Goal: Communication & Community: Answer question/provide support

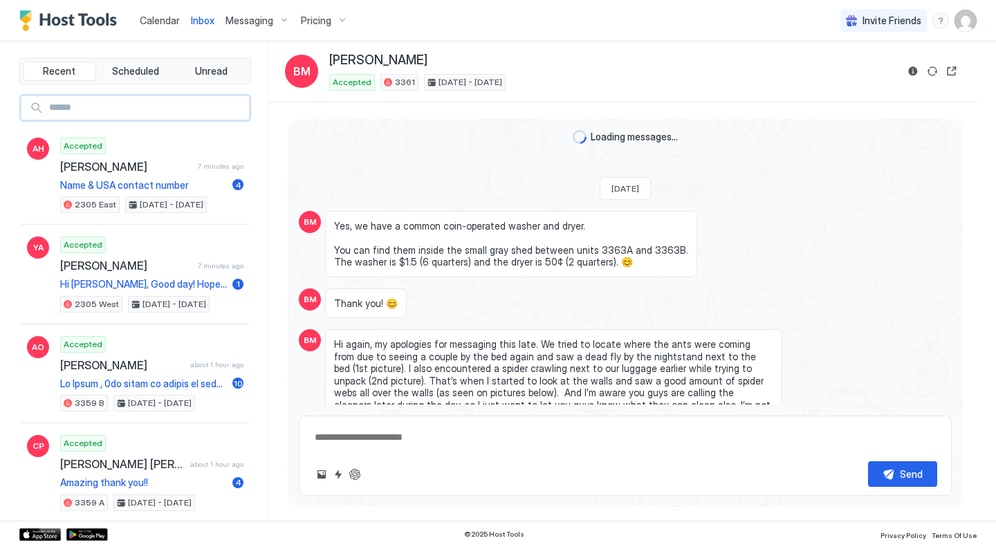
scroll to position [3684, 0]
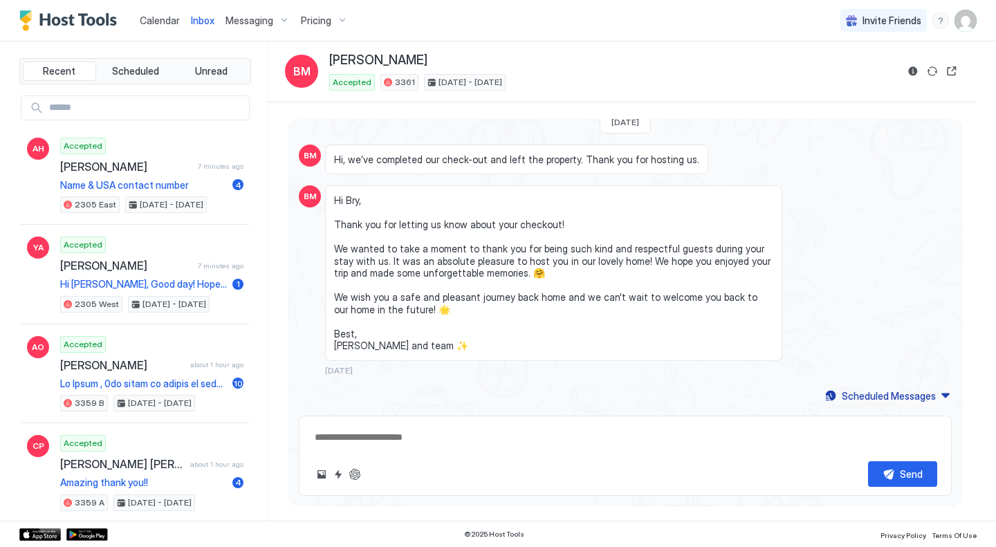
click at [196, 29] on div "Inbox" at bounding box center [202, 21] width 35 height 26
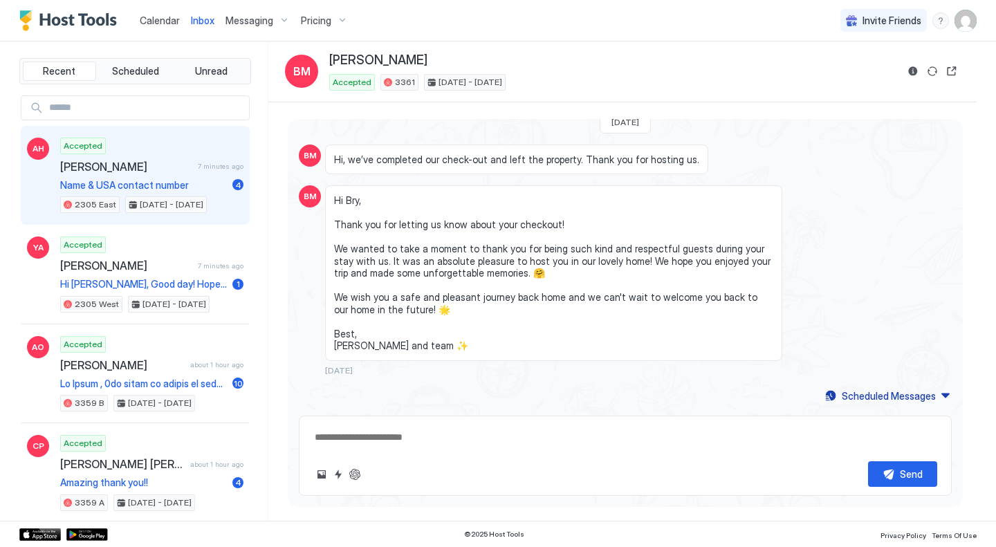
scroll to position [1605, 0]
click at [149, 165] on span "[PERSON_NAME]" at bounding box center [126, 167] width 132 height 14
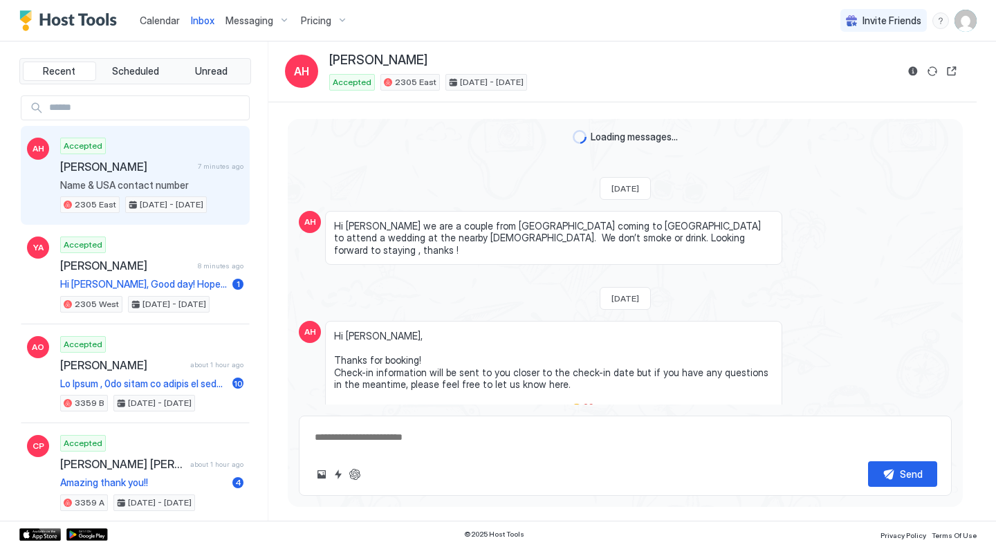
scroll to position [193, 0]
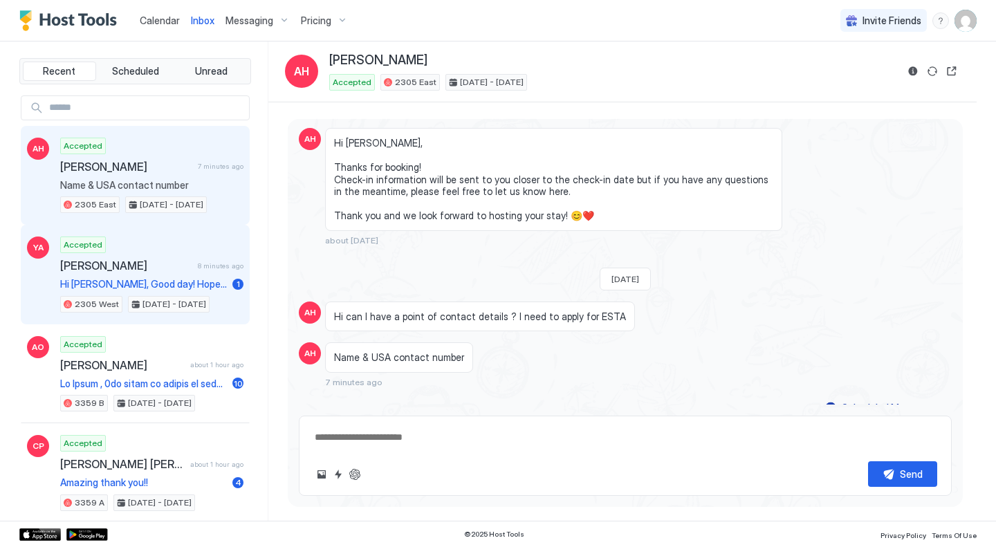
click at [180, 273] on div "Accepted [PERSON_NAME] 8 minutes ago Hi [PERSON_NAME], Good day! Hope you’re do…" at bounding box center [151, 274] width 183 height 76
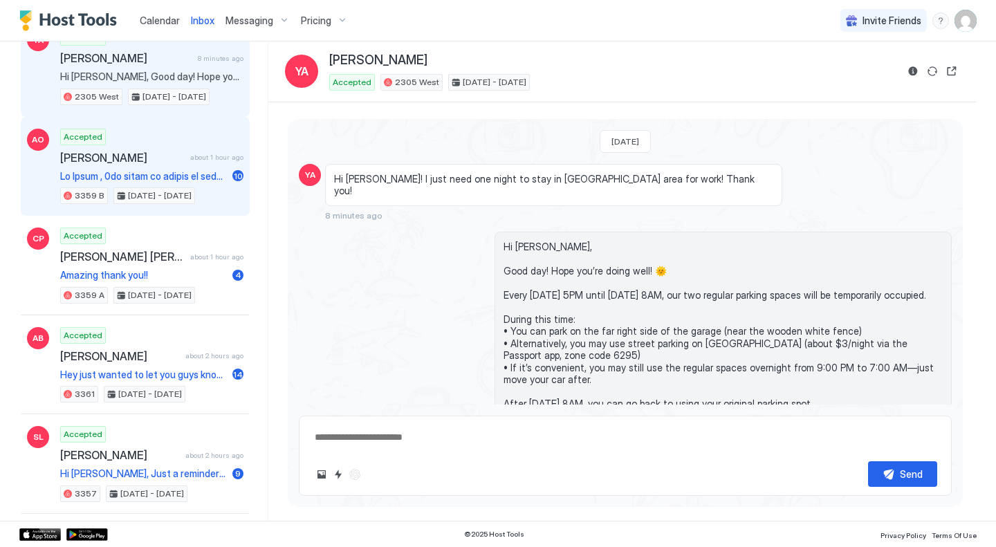
scroll to position [208, 0]
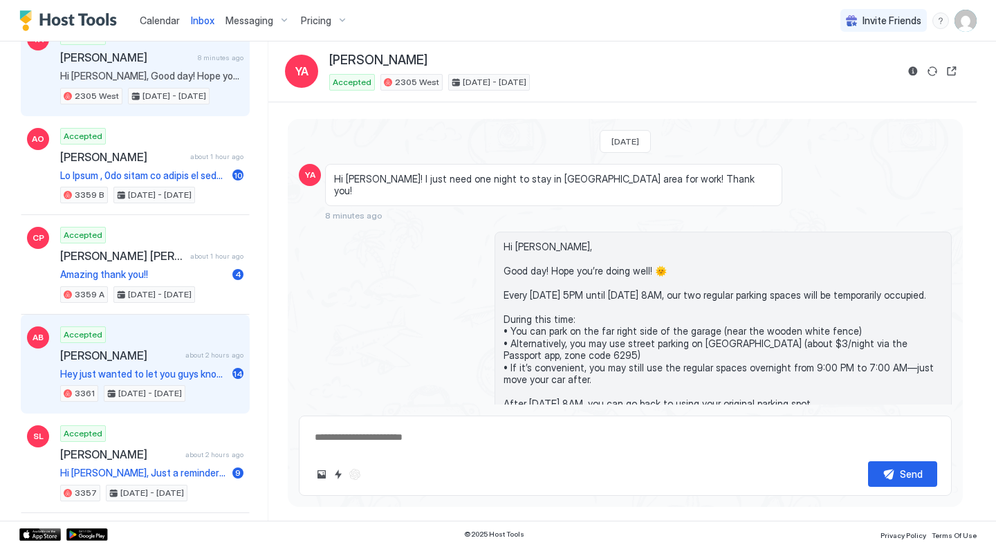
click at [186, 344] on div "Accepted [PERSON_NAME] about 2 hours ago Hey just wanted to let you guys know t…" at bounding box center [151, 364] width 183 height 76
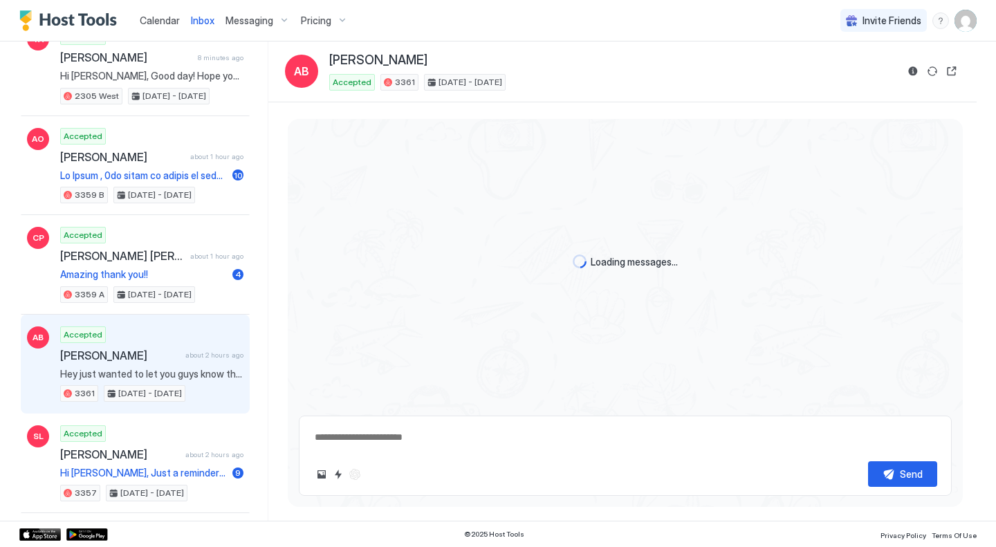
scroll to position [2297, 0]
